Goal: Task Accomplishment & Management: Complete application form

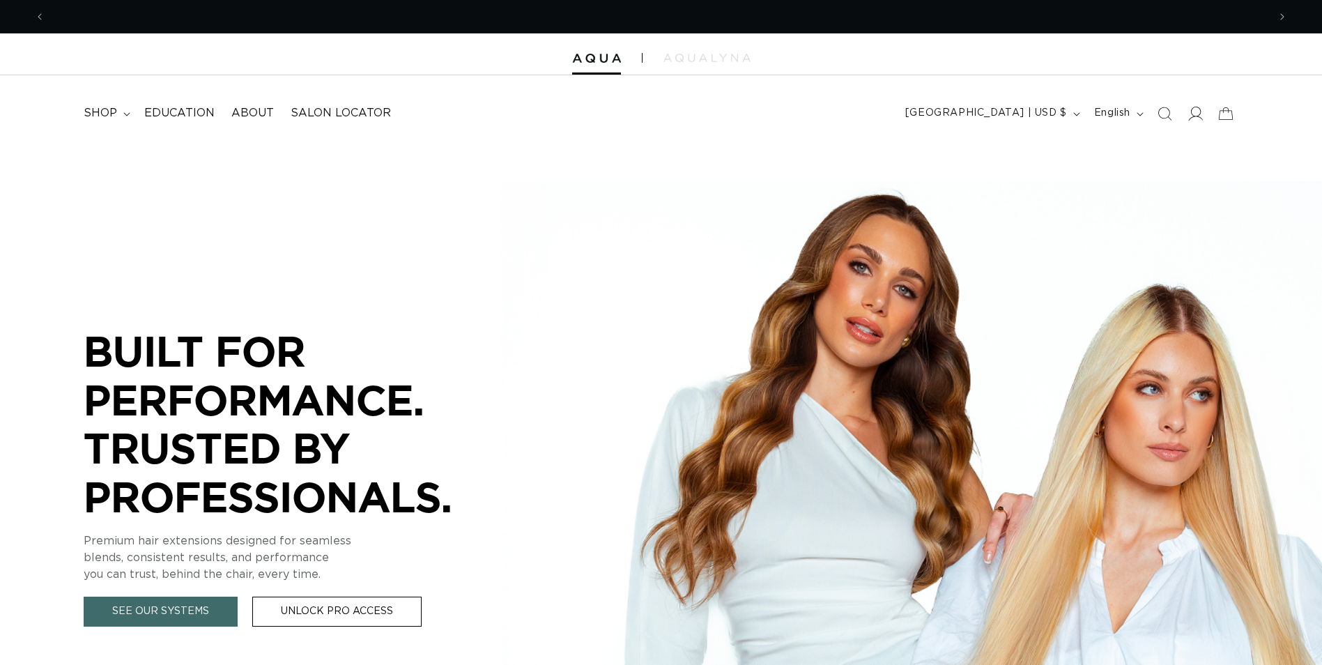
scroll to position [0, 1223]
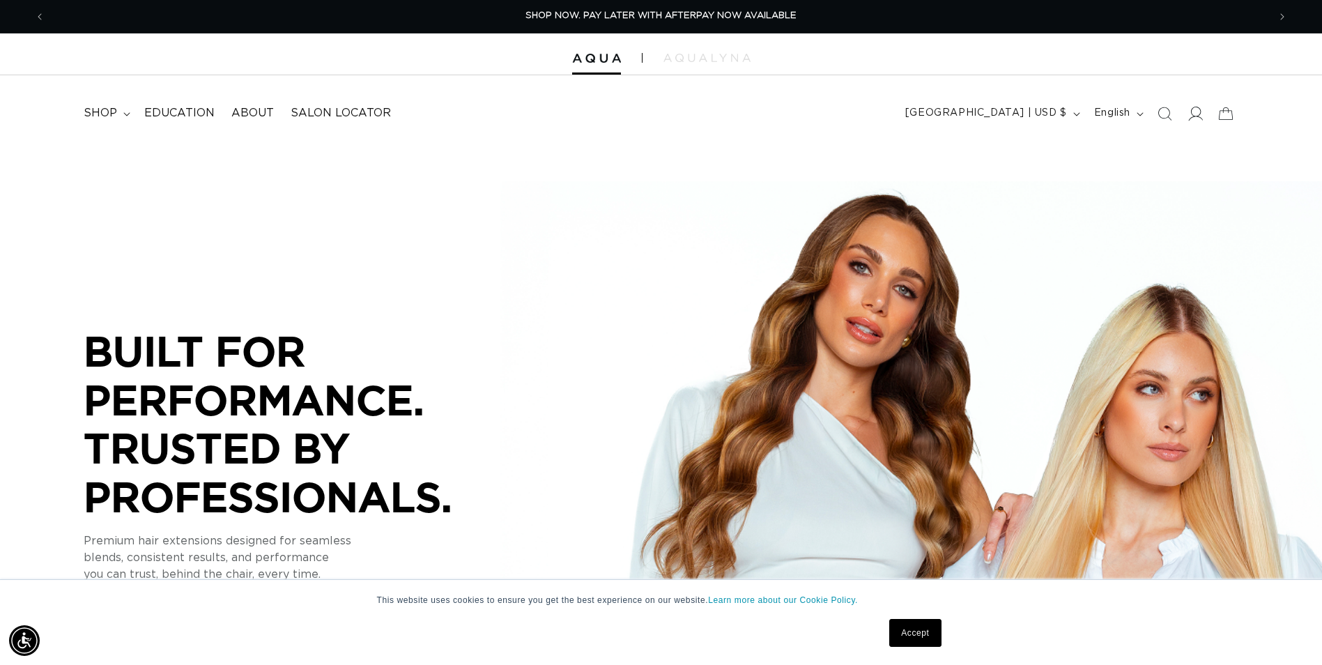
click at [1192, 114] on icon at bounding box center [1196, 114] width 15 height 14
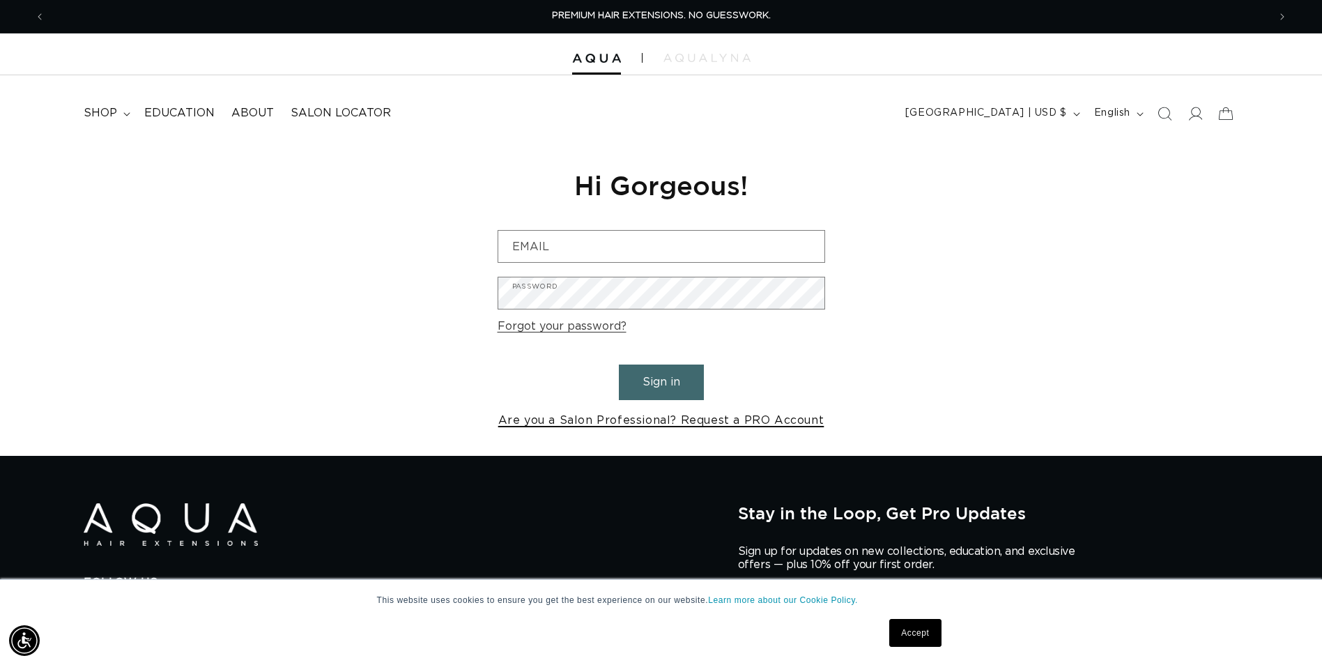
click at [652, 422] on link "Are you a Salon Professional? Request a PRO Account" at bounding box center [661, 420] width 326 height 20
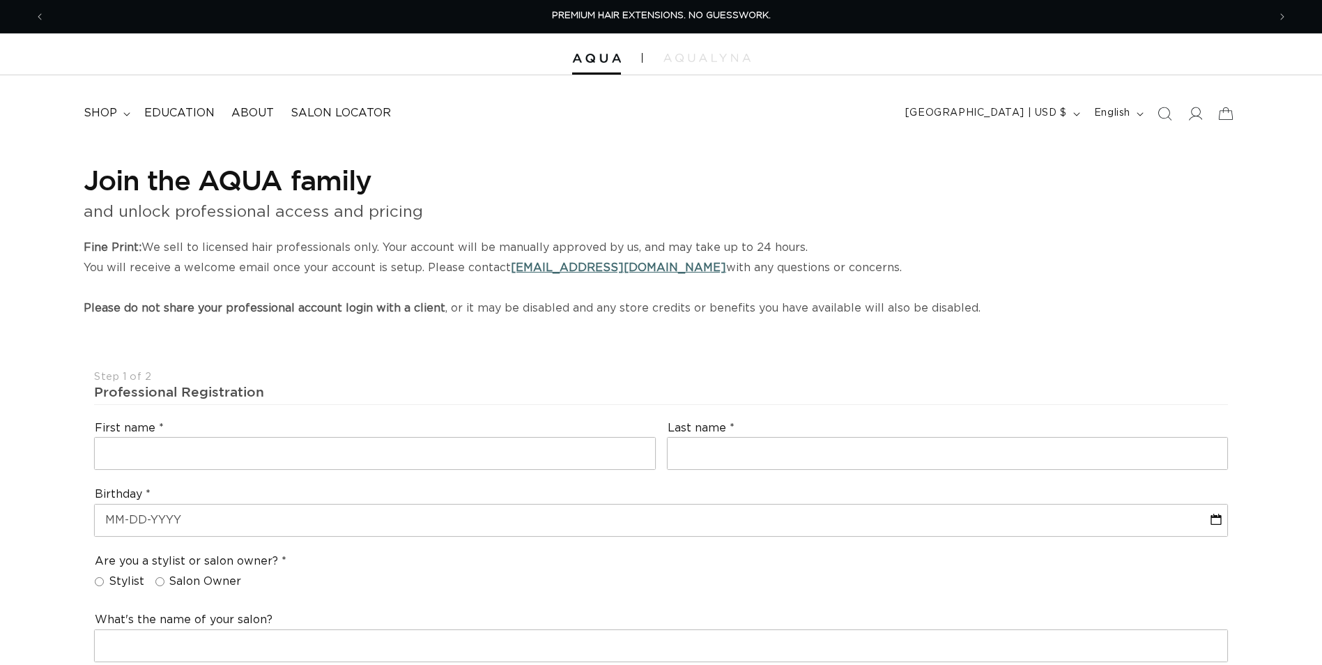
select select "US"
select select "[GEOGRAPHIC_DATA]"
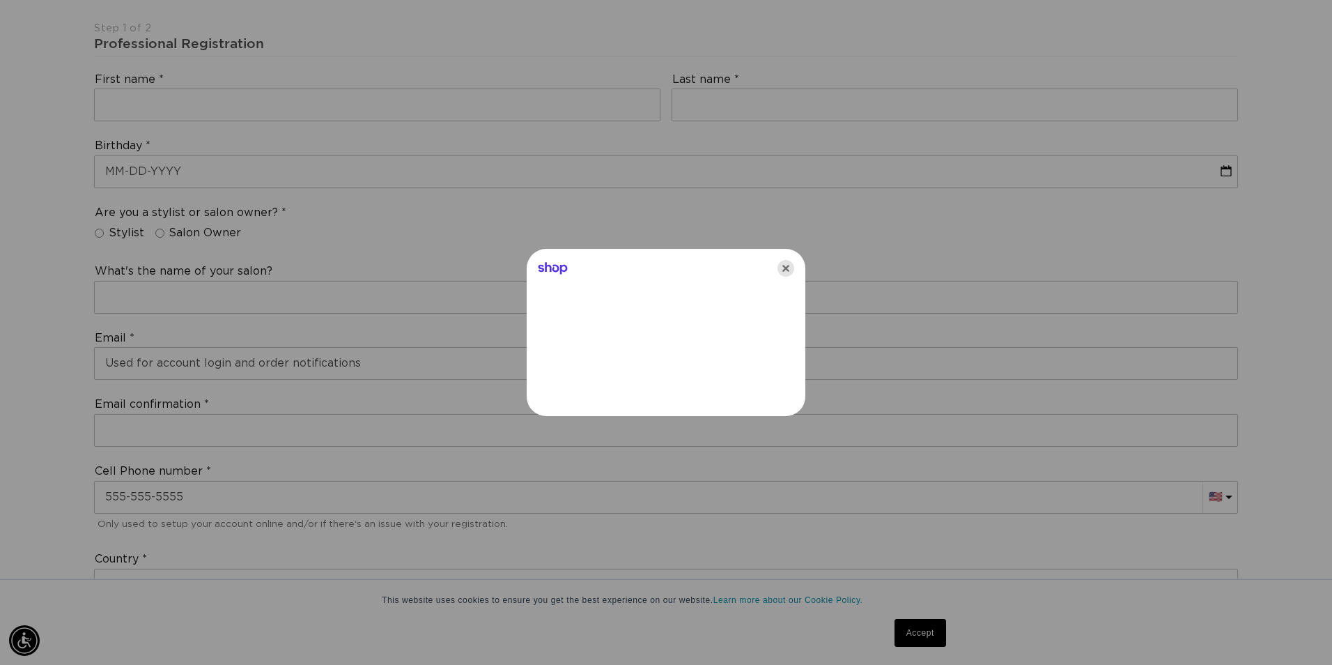
click at [793, 266] on icon "Close" at bounding box center [786, 268] width 17 height 17
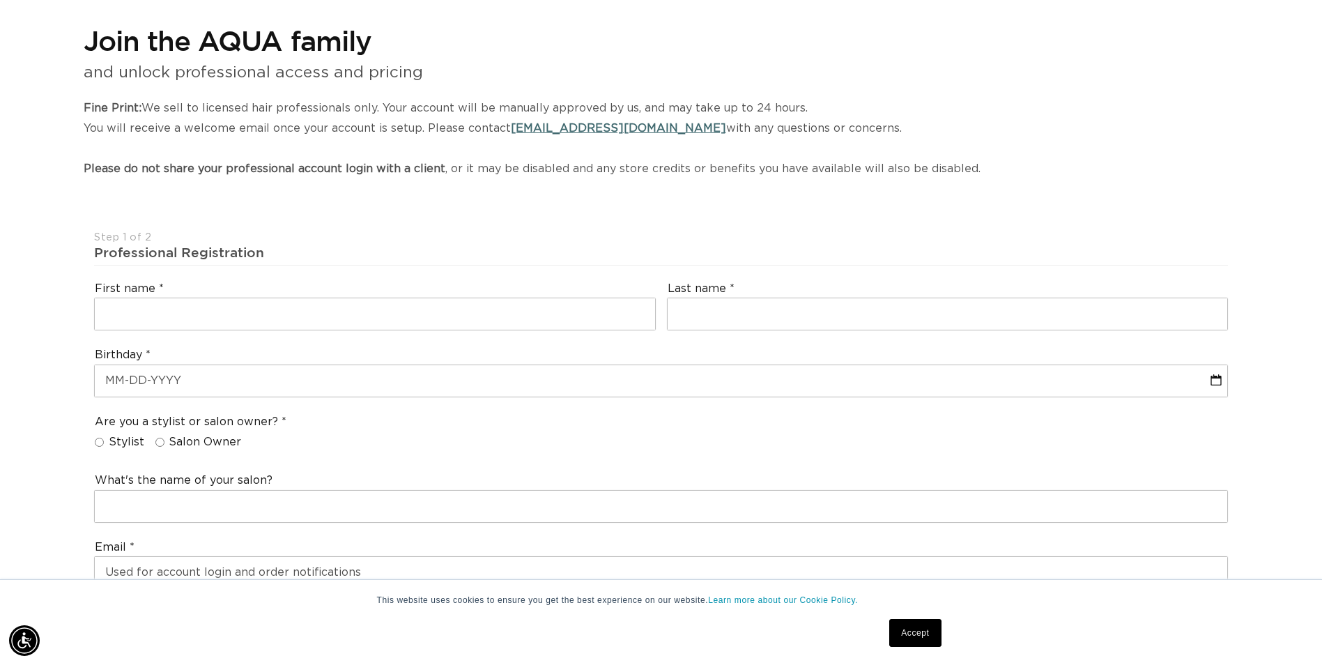
click at [445, 293] on div "First name" at bounding box center [374, 305] width 573 height 61
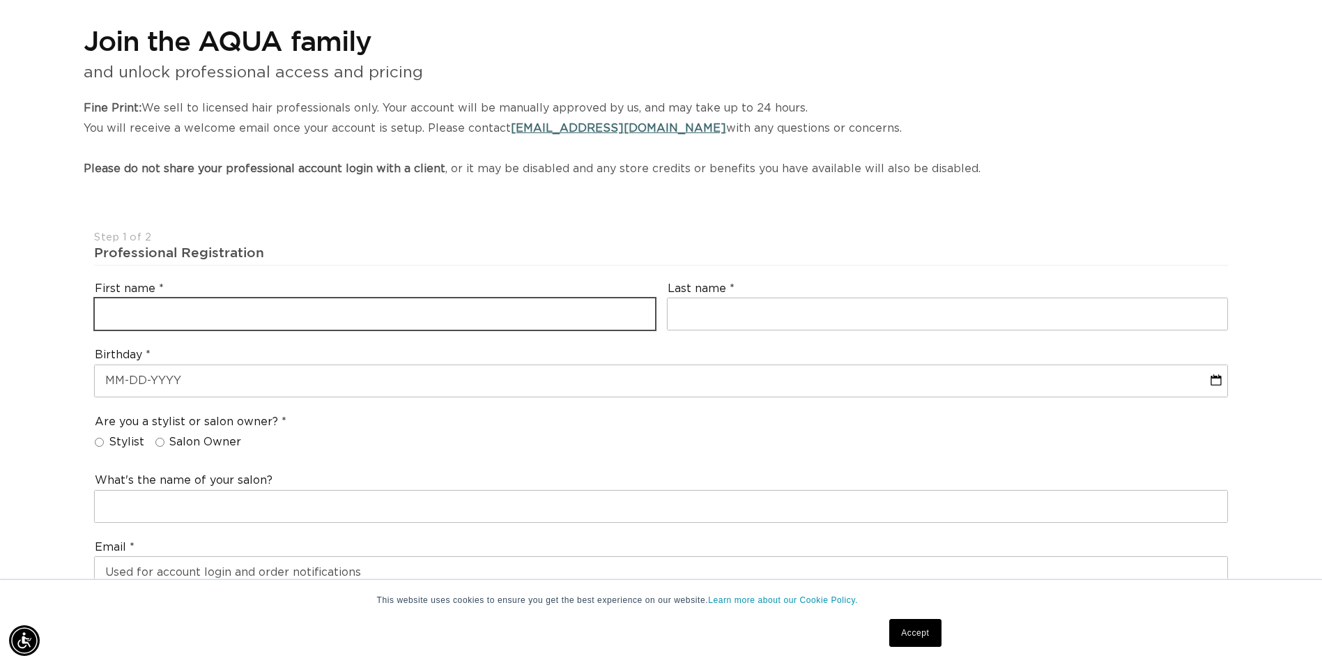
click at [444, 313] on input "text" at bounding box center [375, 313] width 560 height 31
type input "Spenser"
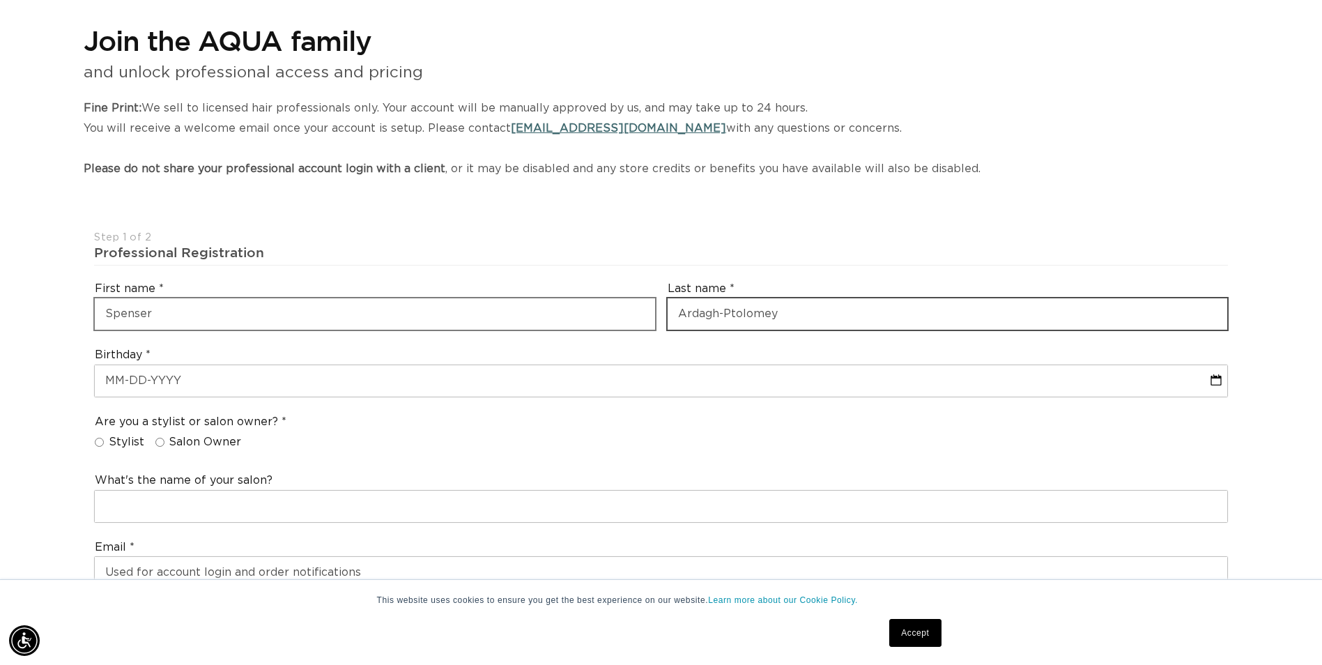
type input "Ardagh-Ptolomey"
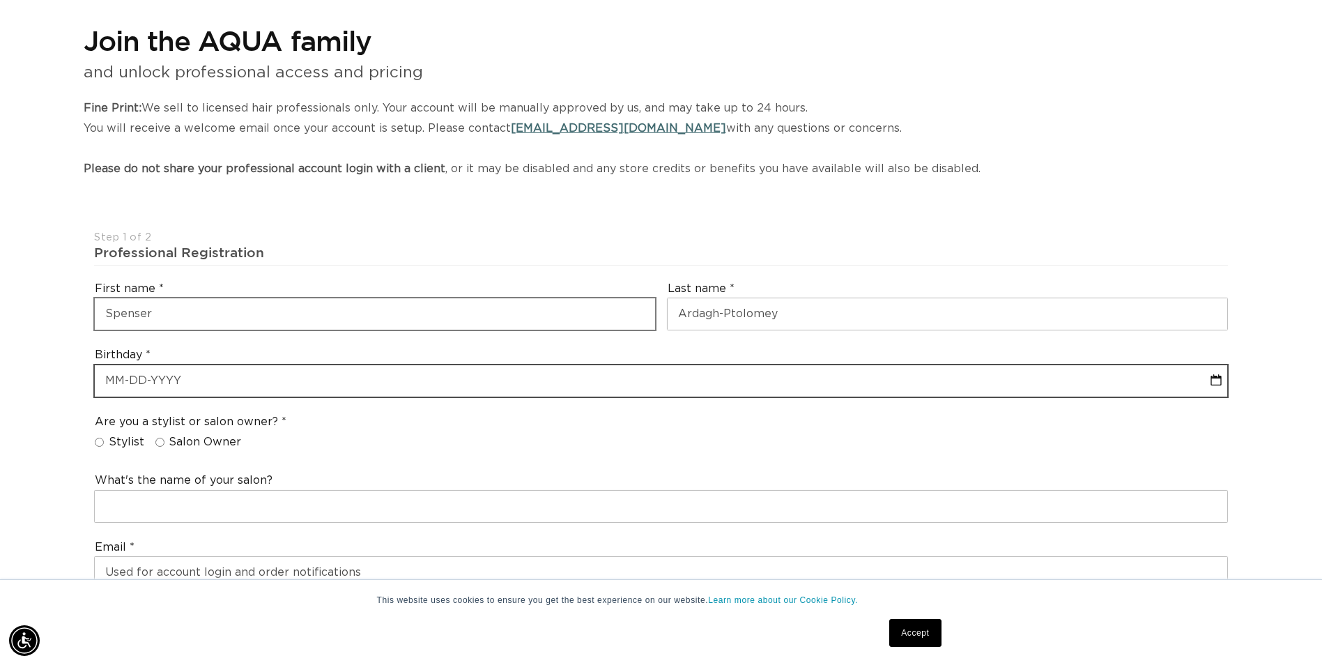
select select "9"
select select "2025"
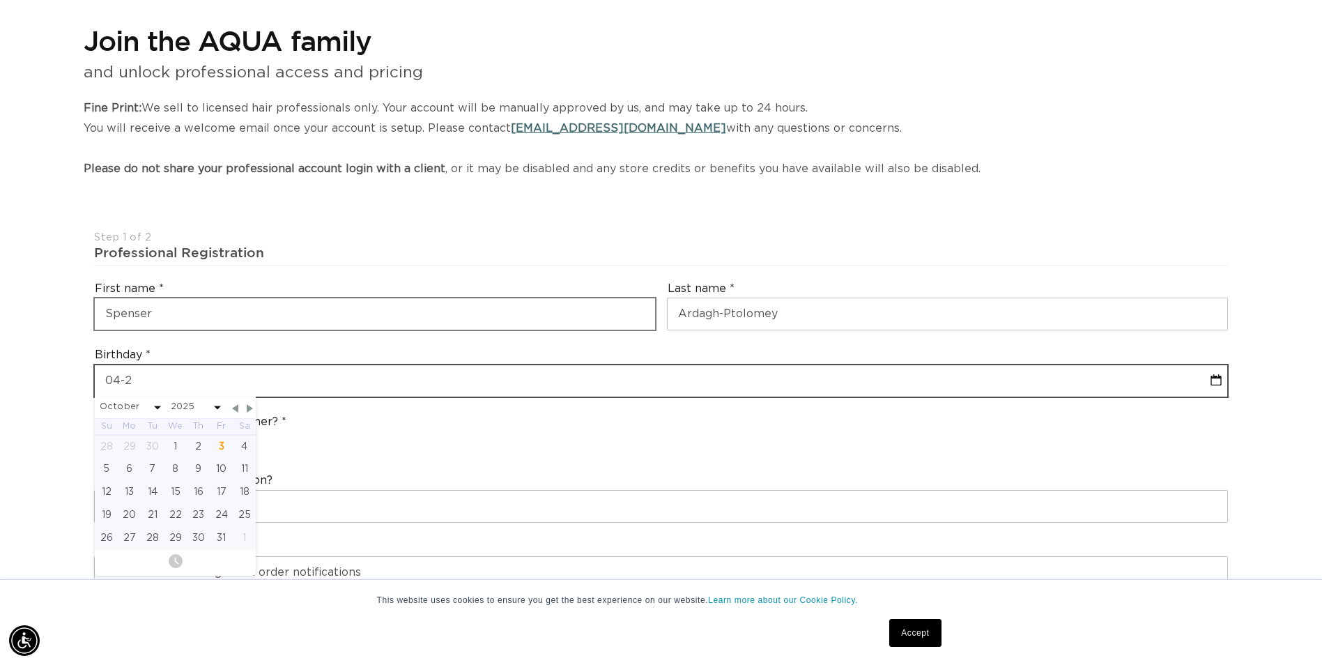
type input "04-27"
select select "9"
select select "2025"
type input "04-27-1"
select select "9"
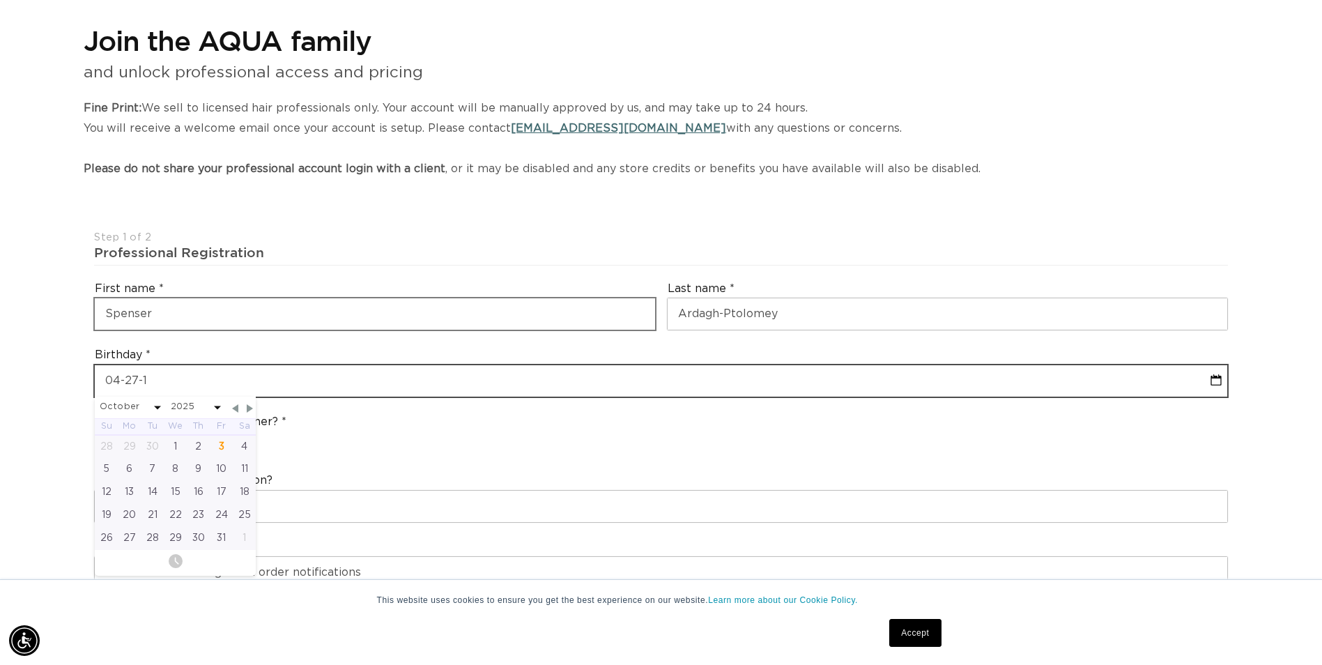
select select "2025"
type input "[DATE]"
select select "3"
select select "1992"
type input "[DATE]"
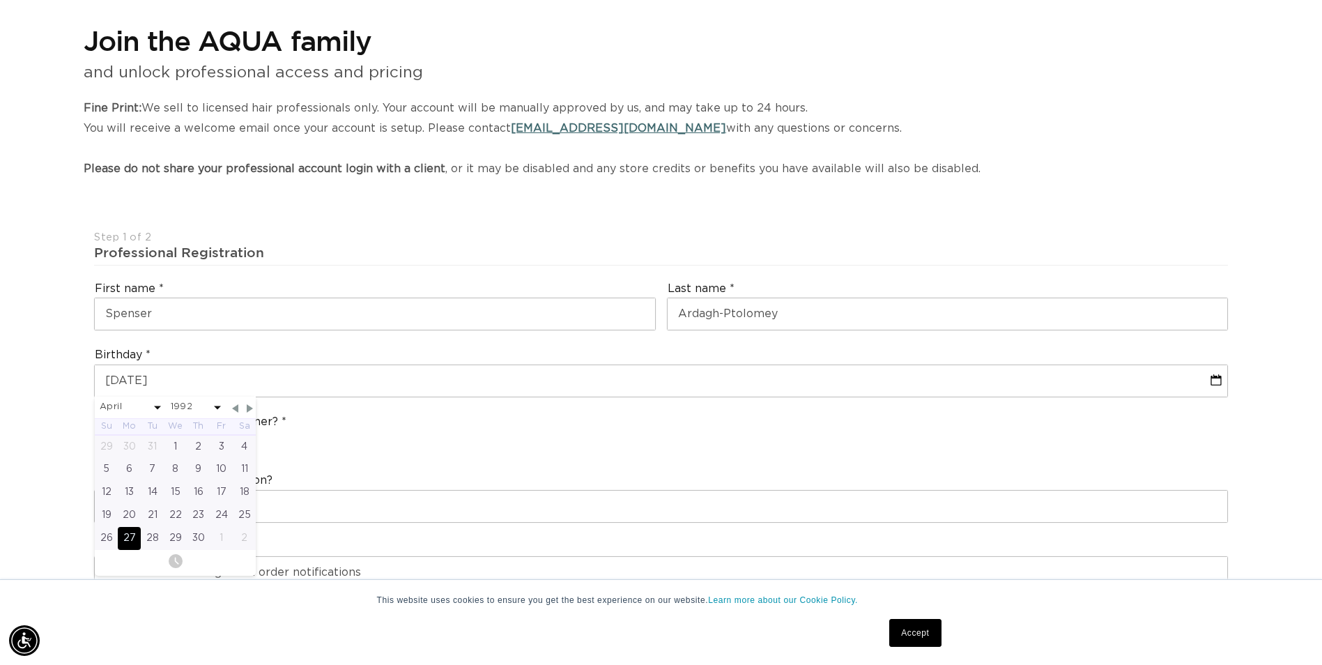
click at [520, 426] on div "Are you a stylist or salon owner? Stylist Salon Owner" at bounding box center [660, 434] width 1145 height 53
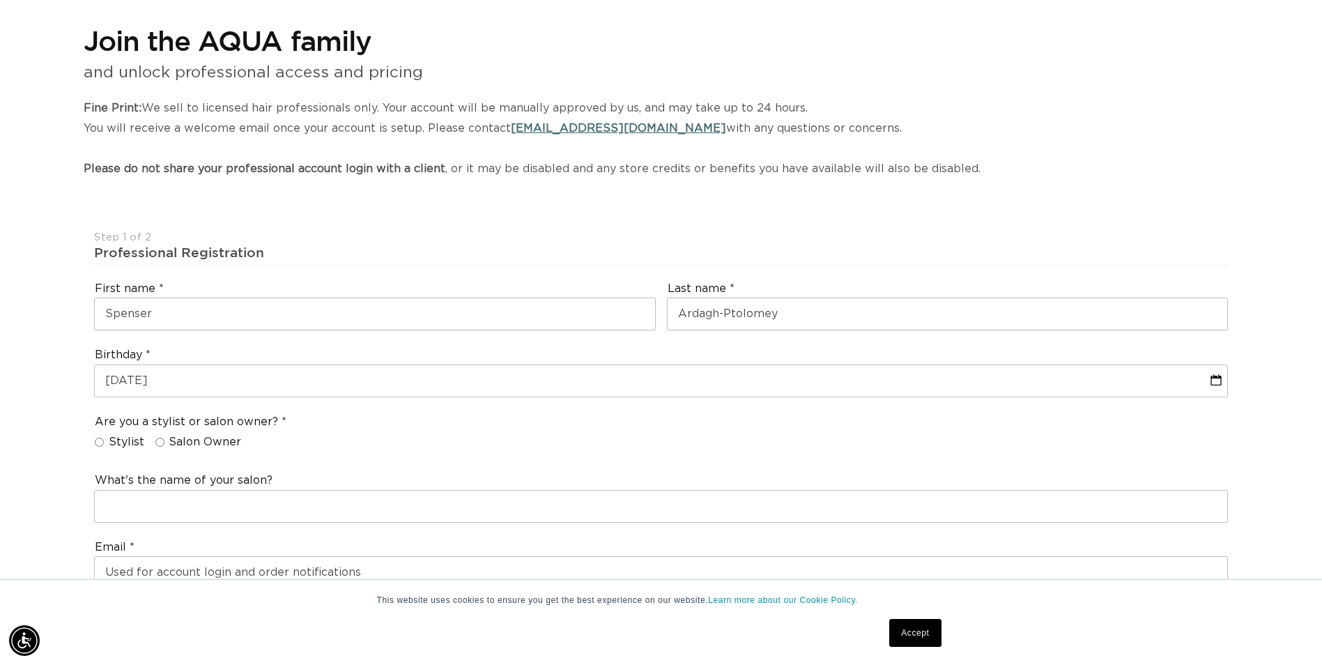
click at [100, 442] on input "Stylist" at bounding box center [99, 442] width 9 height 9
radio input "true"
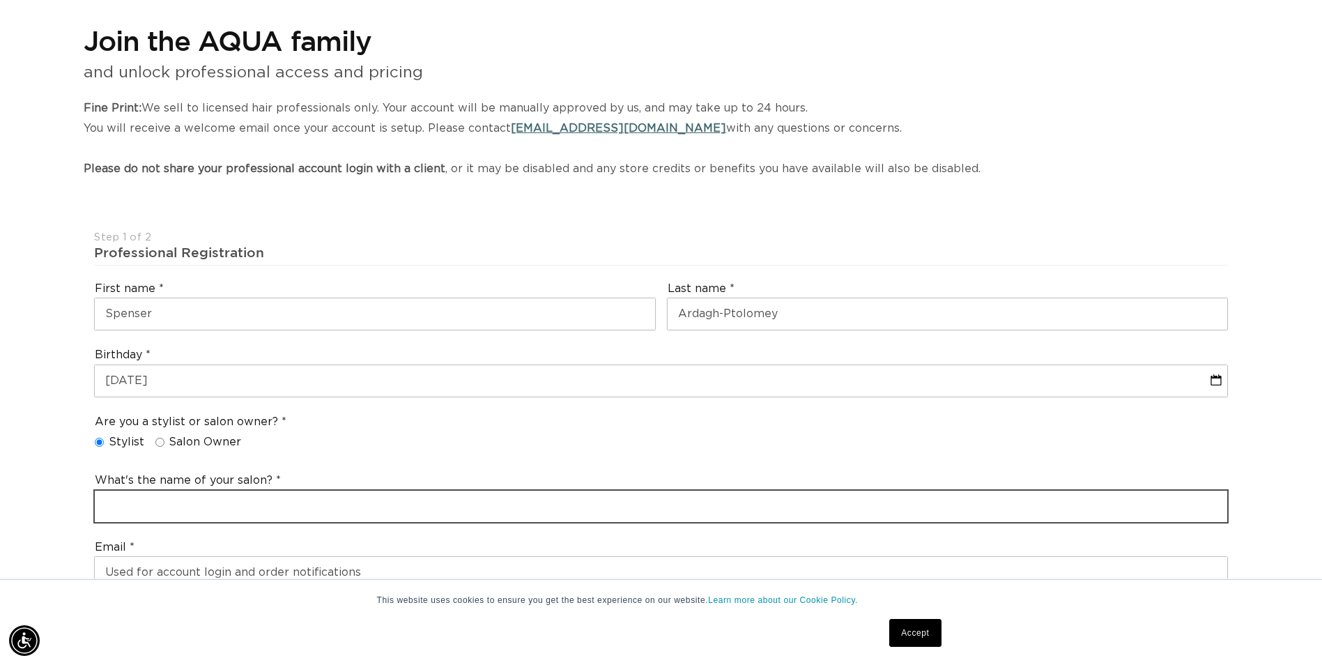
click at [146, 510] on input "text" at bounding box center [661, 506] width 1132 height 31
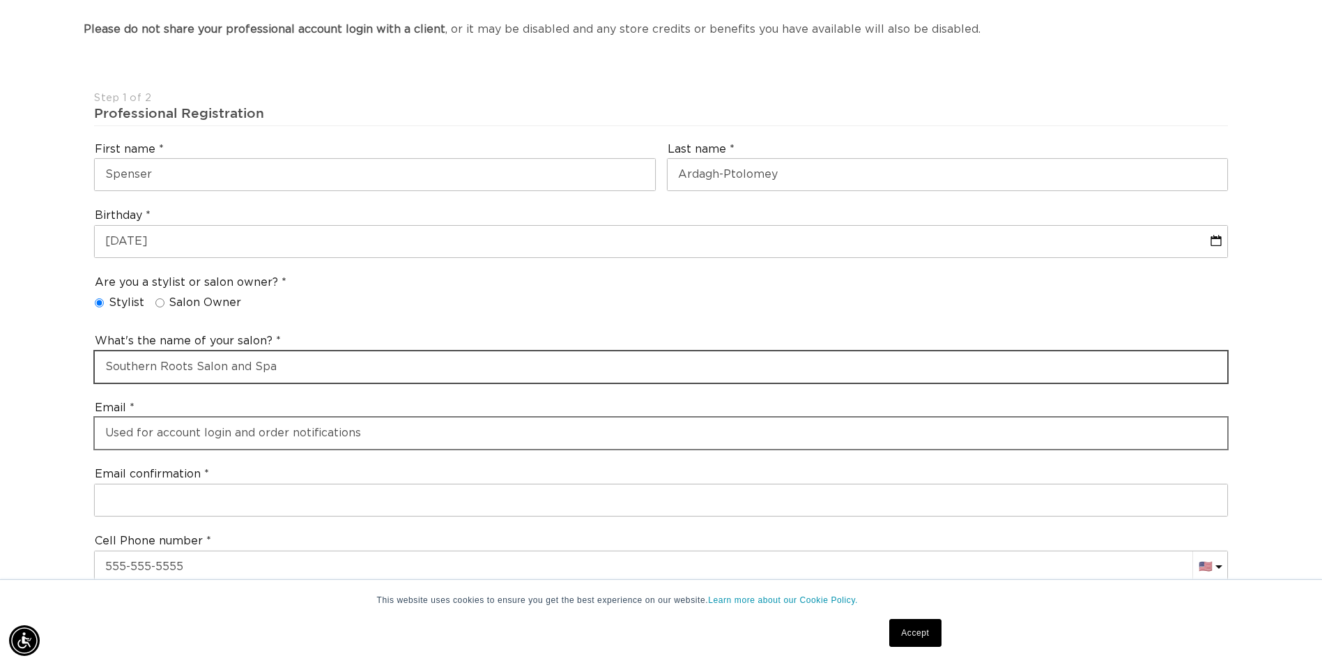
type input "Southern Roots Salon and Spa"
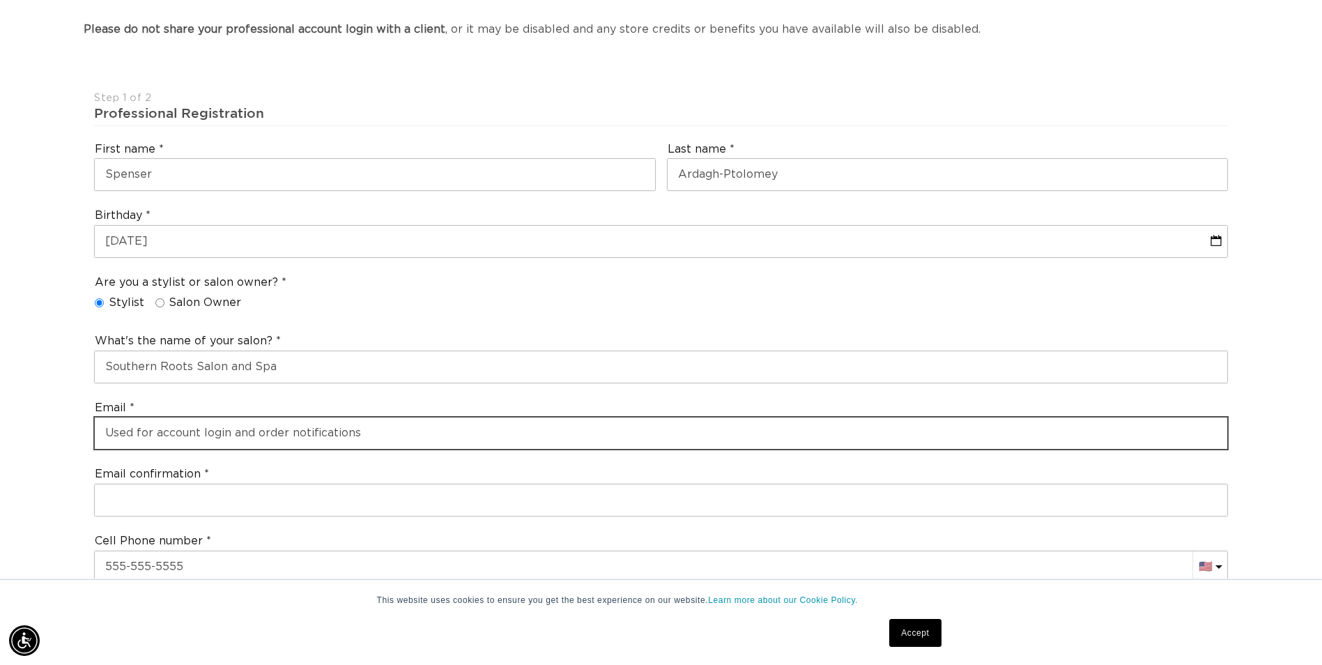
click at [271, 424] on input "email" at bounding box center [661, 432] width 1132 height 31
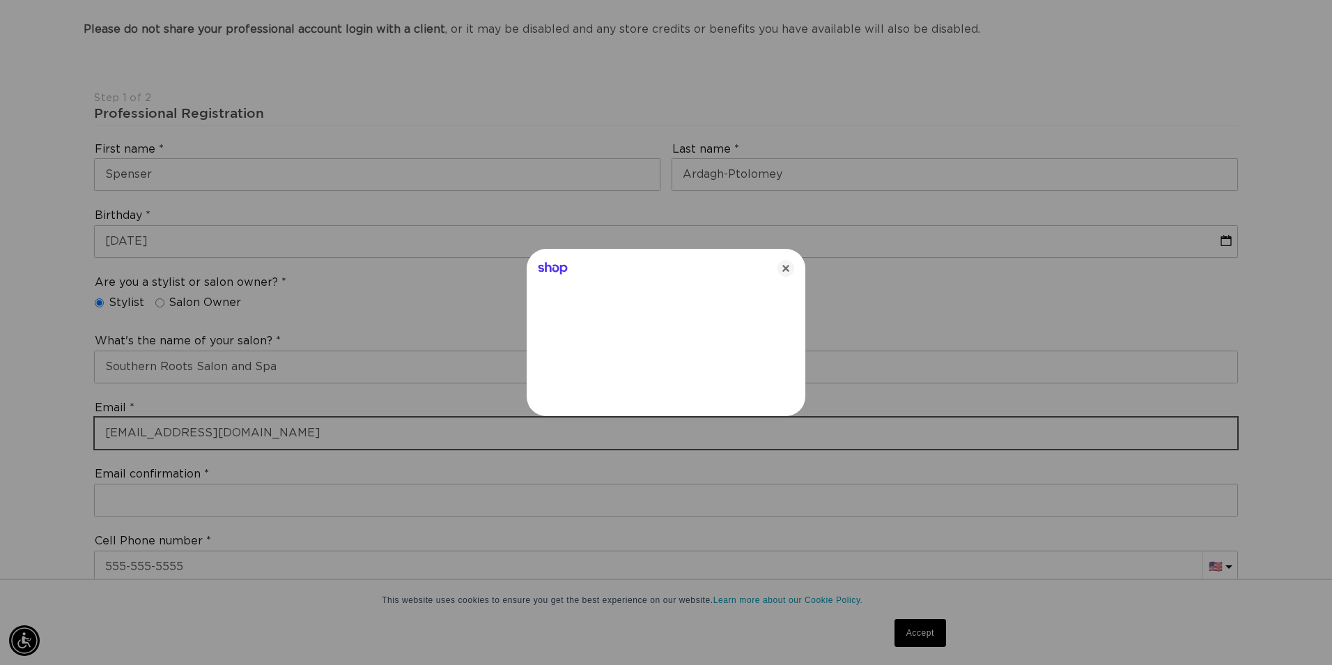
type input "[EMAIL_ADDRESS][DOMAIN_NAME]"
click at [790, 272] on icon "Close" at bounding box center [786, 268] width 17 height 17
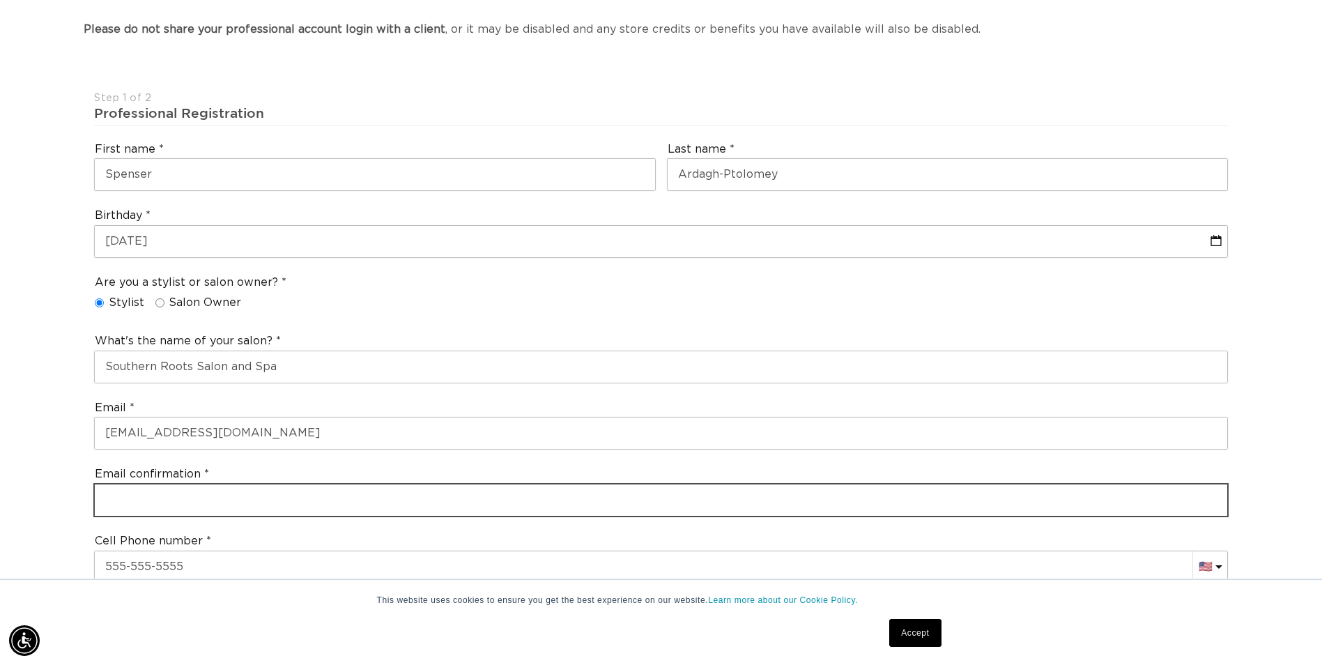
click at [242, 499] on input "email" at bounding box center [661, 499] width 1132 height 31
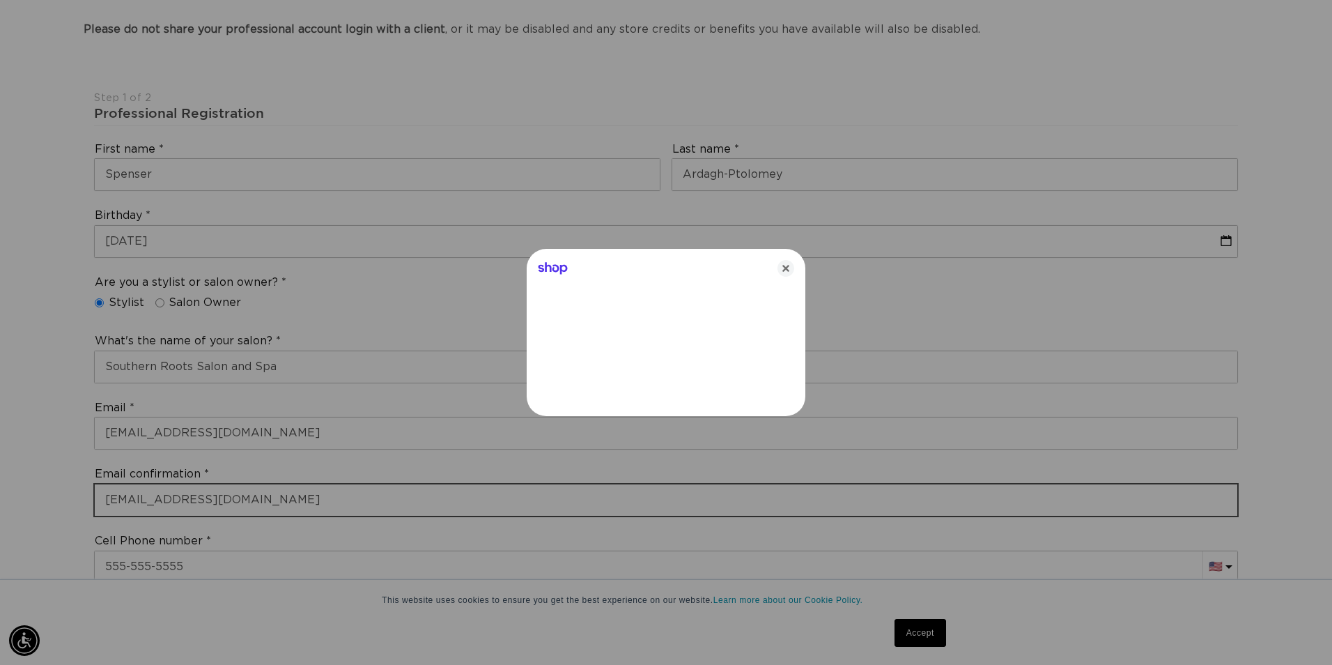
type input "[EMAIL_ADDRESS][DOMAIN_NAME]"
click at [791, 267] on icon "Close" at bounding box center [786, 268] width 17 height 17
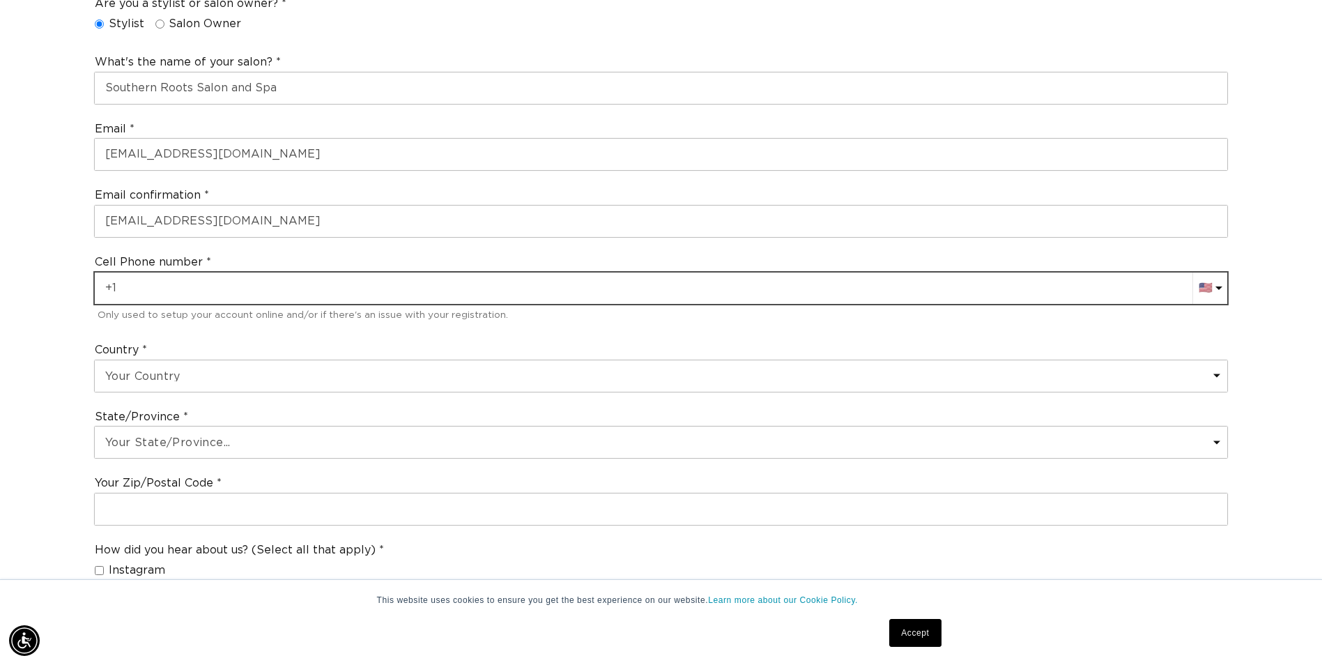
click at [186, 292] on input "text" at bounding box center [661, 287] width 1132 height 31
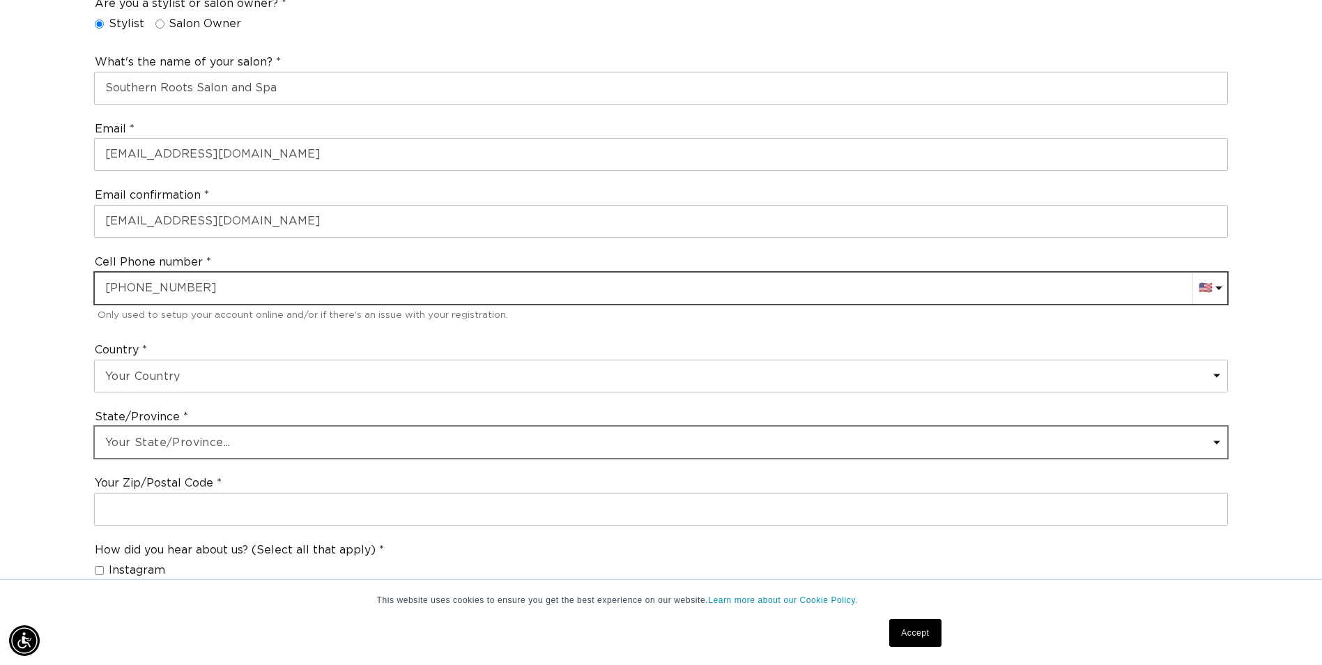
type input "[PHONE_NUMBER]"
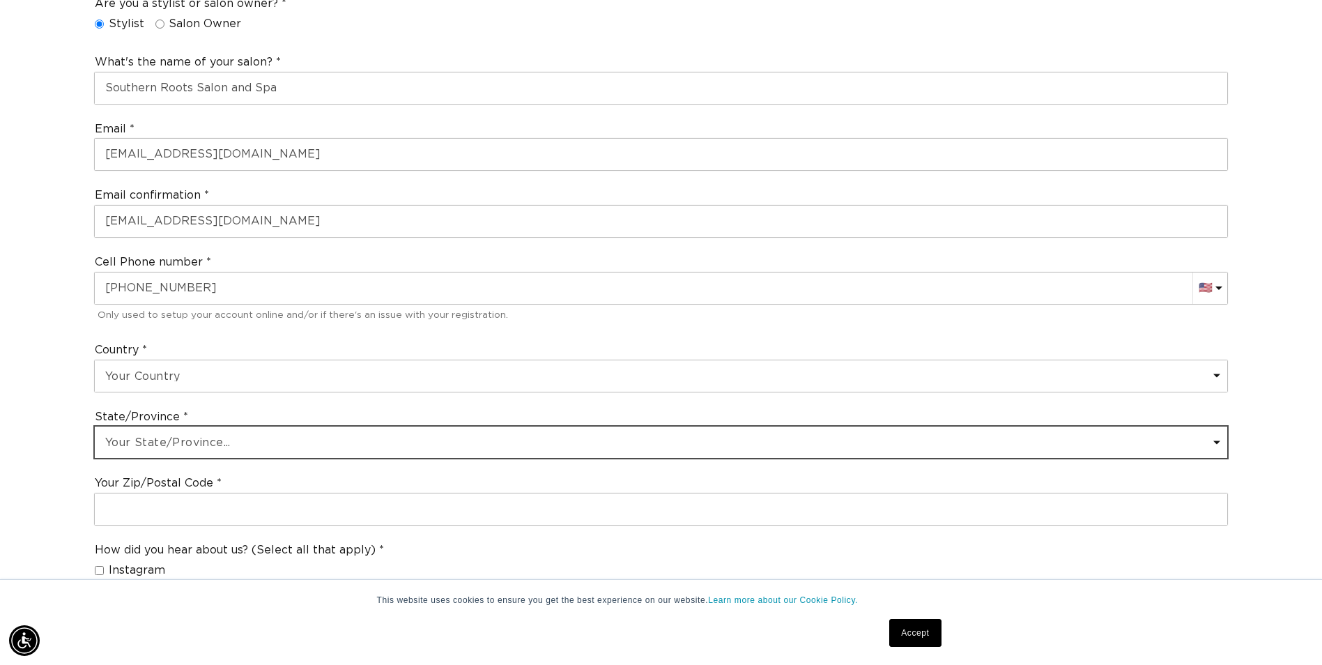
click at [176, 438] on select "Your State/Province... [US_STATE] [US_STATE] [US_STATE] [US_STATE] [US_STATE] […" at bounding box center [661, 441] width 1132 height 31
select select "[US_STATE]"
click at [95, 426] on select "Your State/Province... [US_STATE] [US_STATE] [US_STATE] [US_STATE] [US_STATE] […" at bounding box center [661, 441] width 1132 height 31
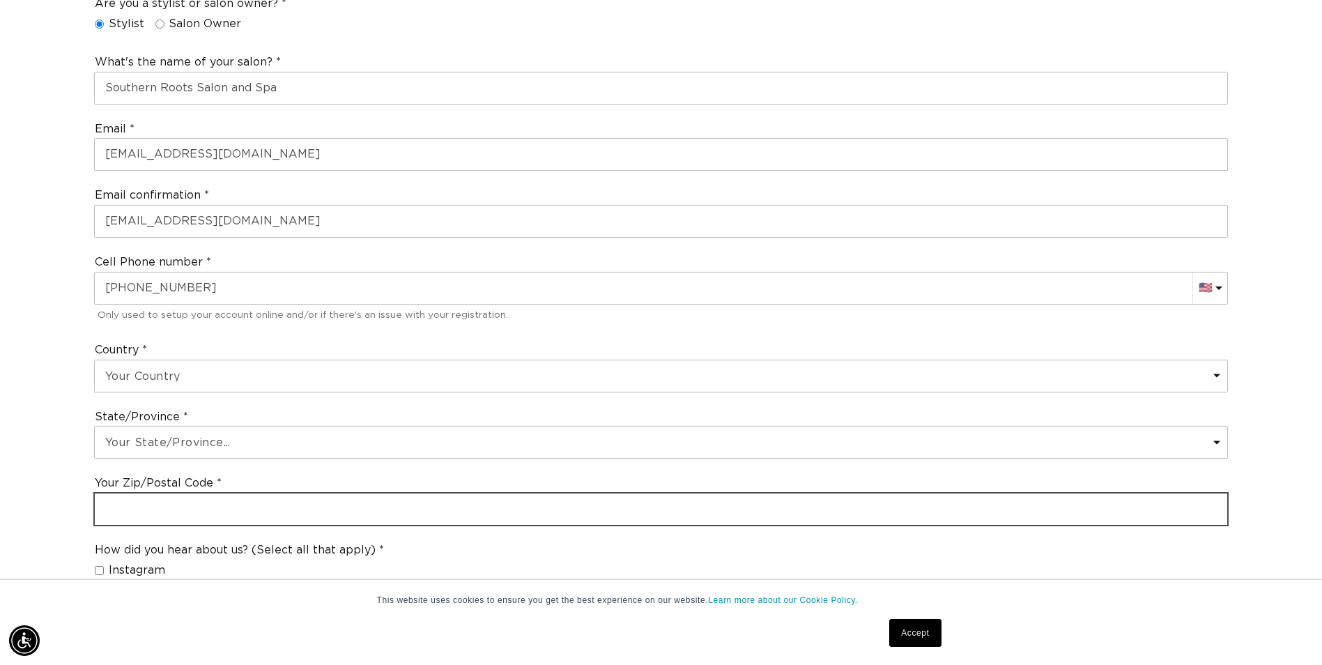
click at [175, 507] on input "text" at bounding box center [661, 508] width 1132 height 31
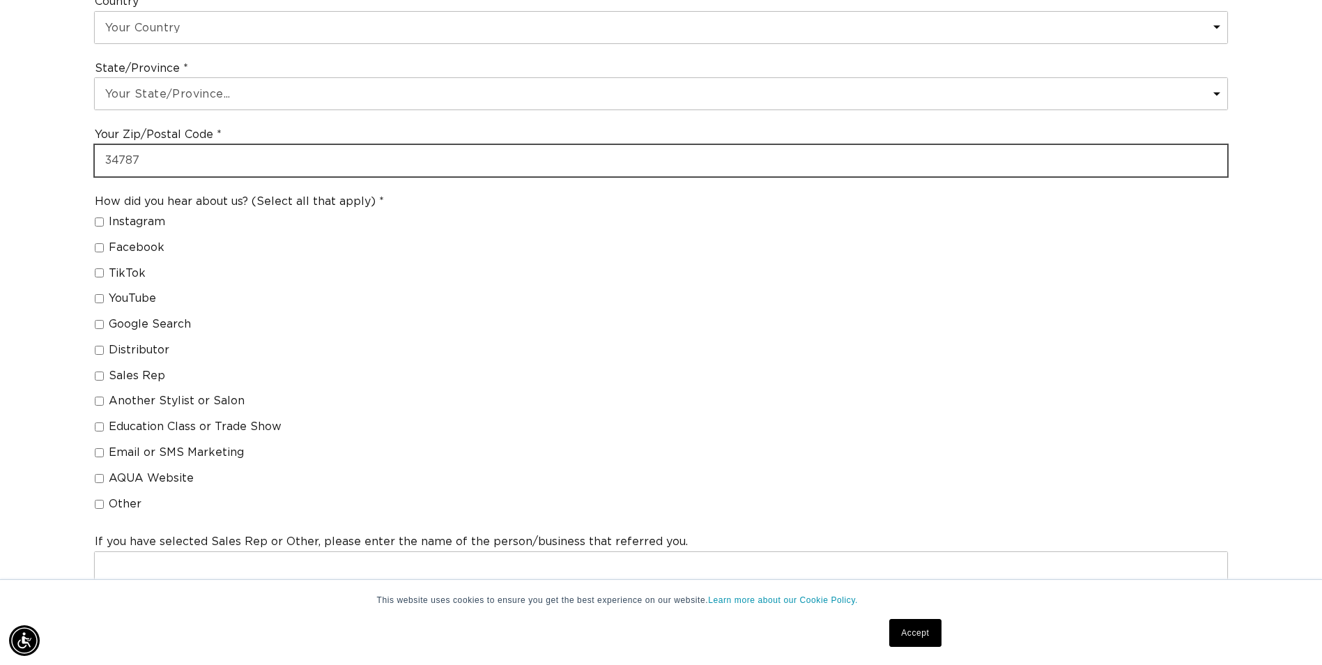
type input "34787"
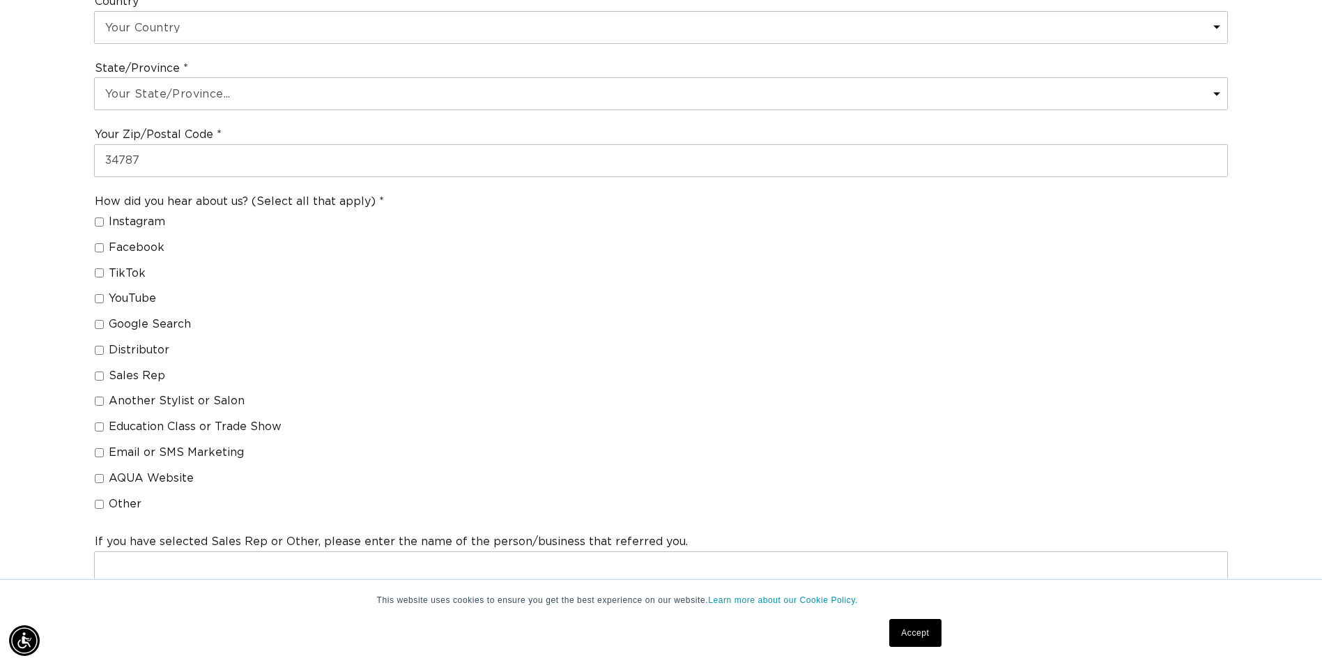
click at [96, 505] on input "Other" at bounding box center [99, 504] width 9 height 9
checkbox input "true"
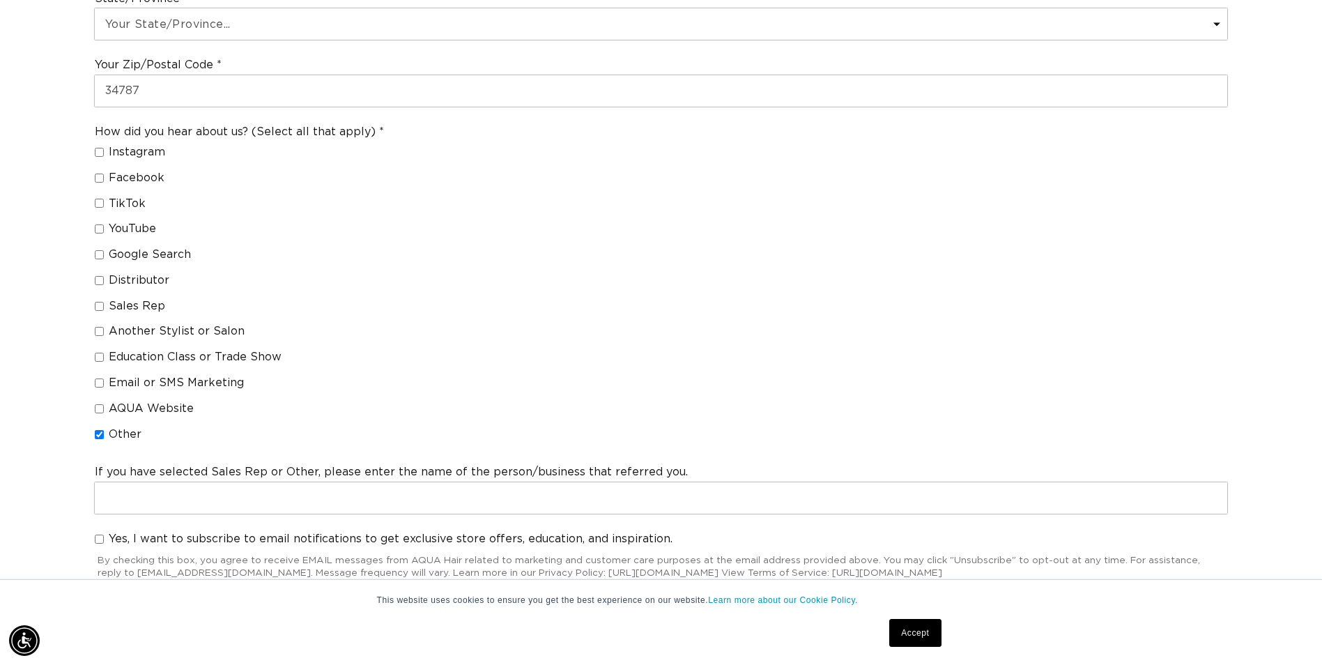
scroll to position [0, 1223]
click at [98, 257] on input "Google Search" at bounding box center [99, 254] width 9 height 9
checkbox input "true"
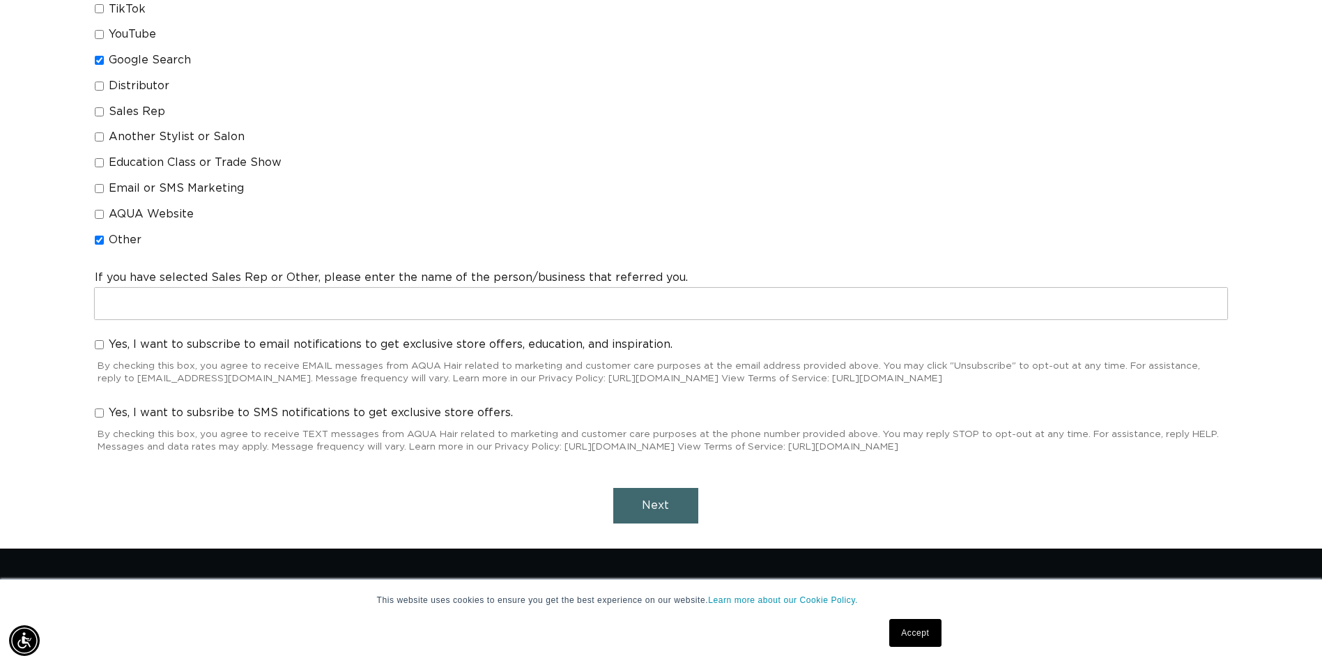
scroll to position [1185, 0]
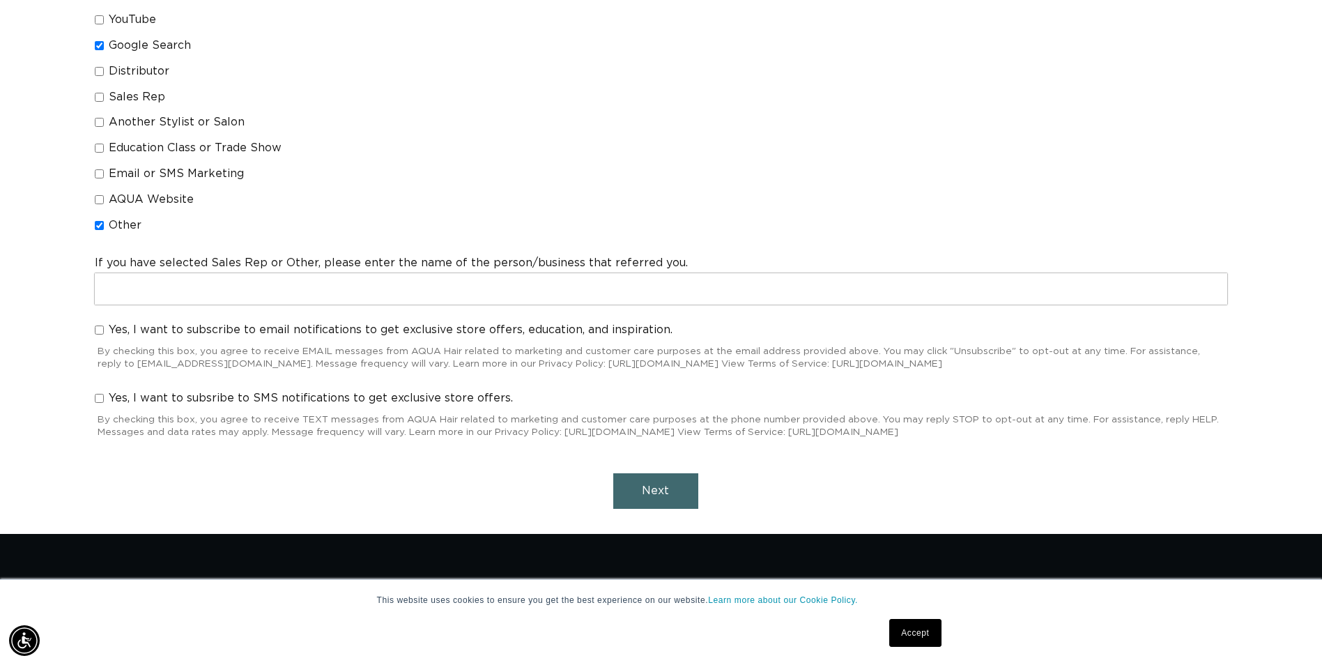
click at [98, 224] on input "Other" at bounding box center [99, 225] width 9 height 9
checkbox input "false"
click at [98, 118] on input "Another Stylist or Salon" at bounding box center [99, 122] width 9 height 9
checkbox input "true"
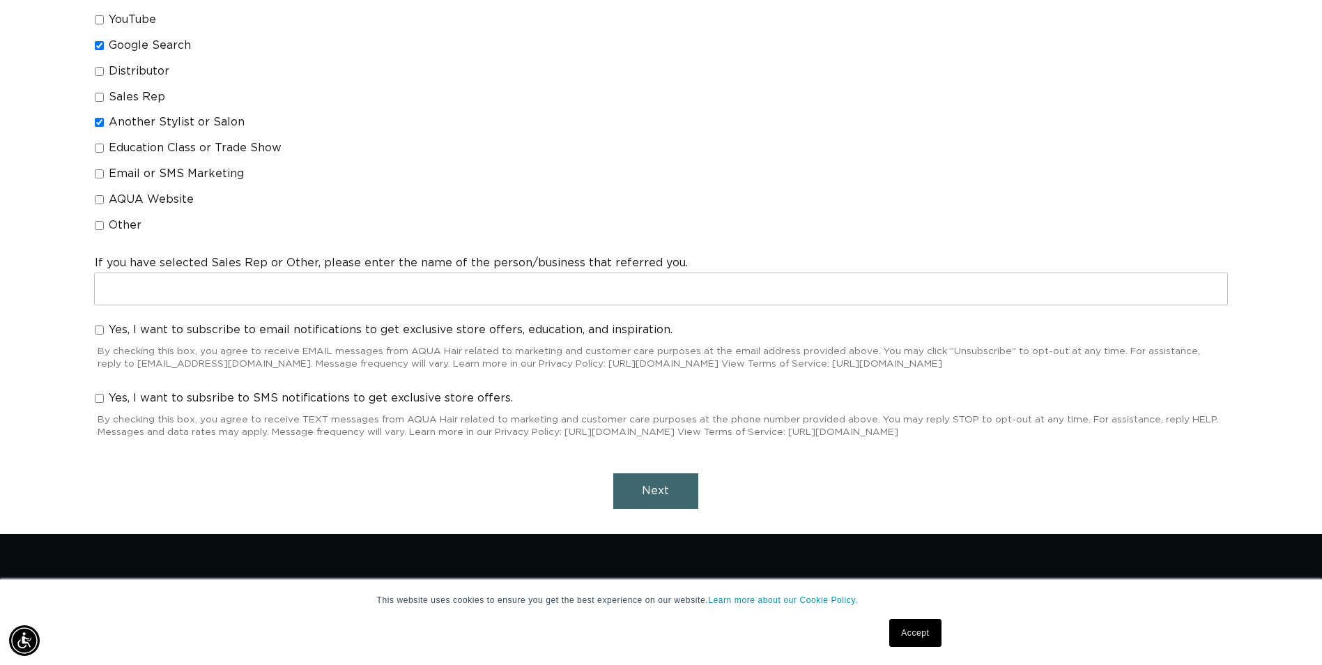
click at [99, 47] on input "Google Search" at bounding box center [99, 45] width 9 height 9
checkbox input "false"
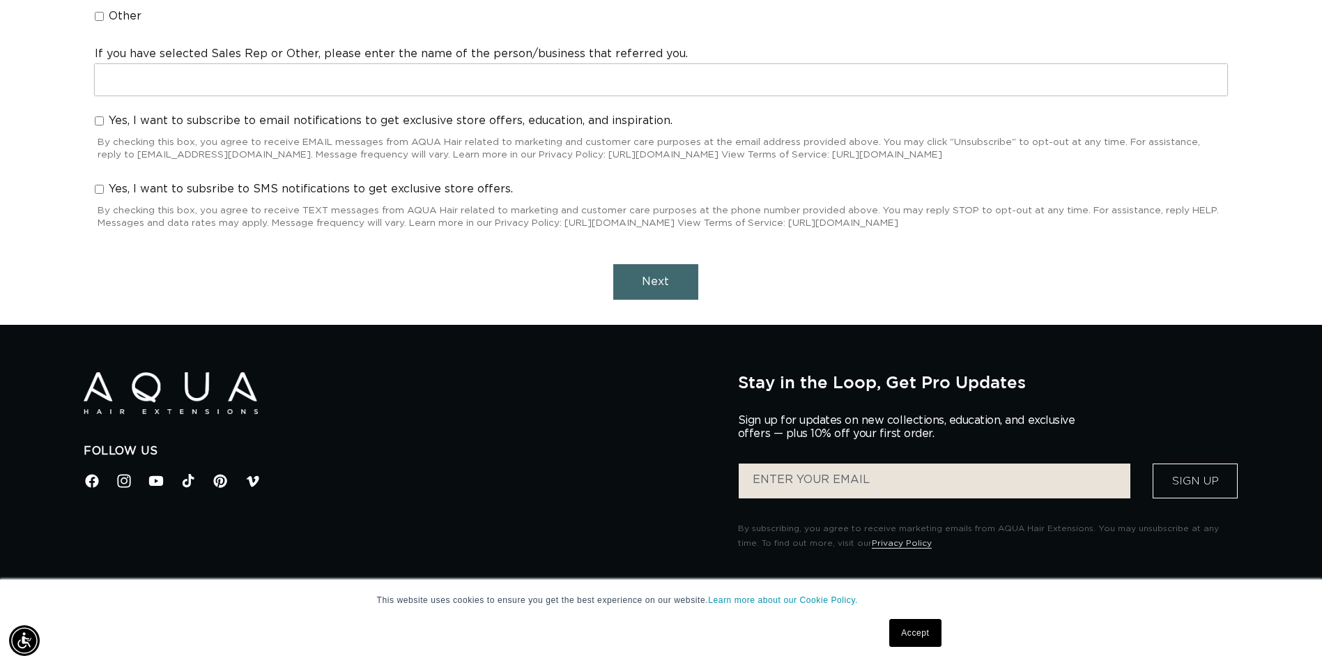
scroll to position [0, 1223]
click at [654, 279] on span "Next" at bounding box center [655, 281] width 27 height 11
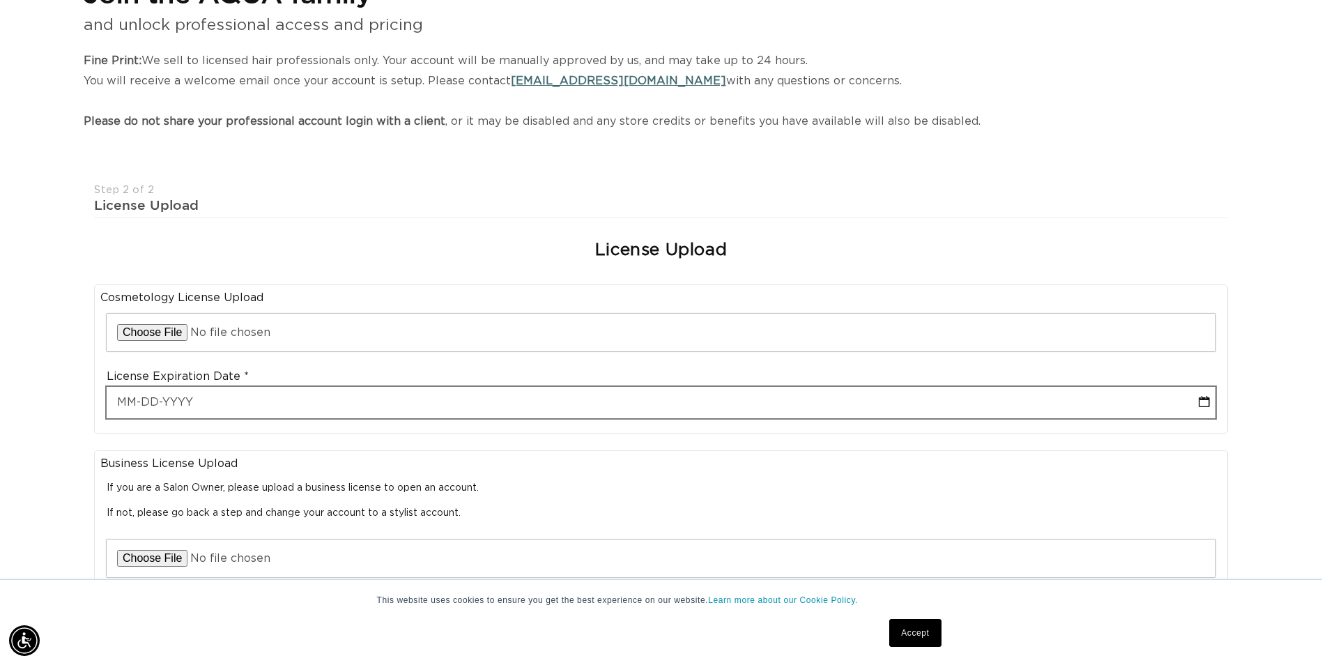
scroll to position [0, 0]
